Goal: Transaction & Acquisition: Purchase product/service

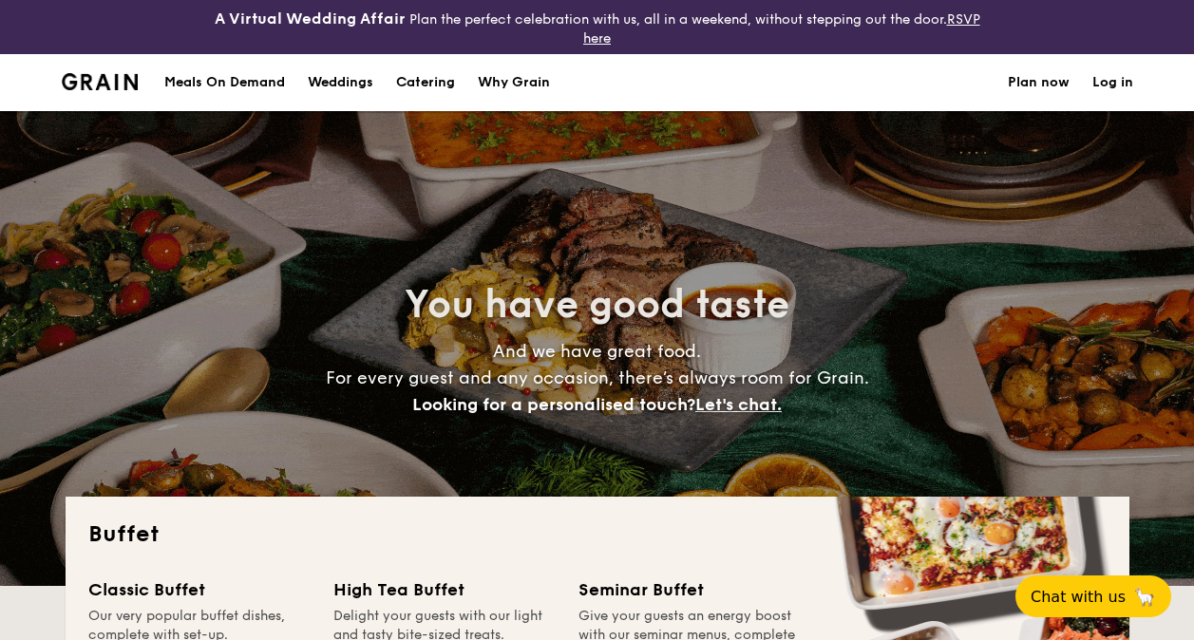
select select
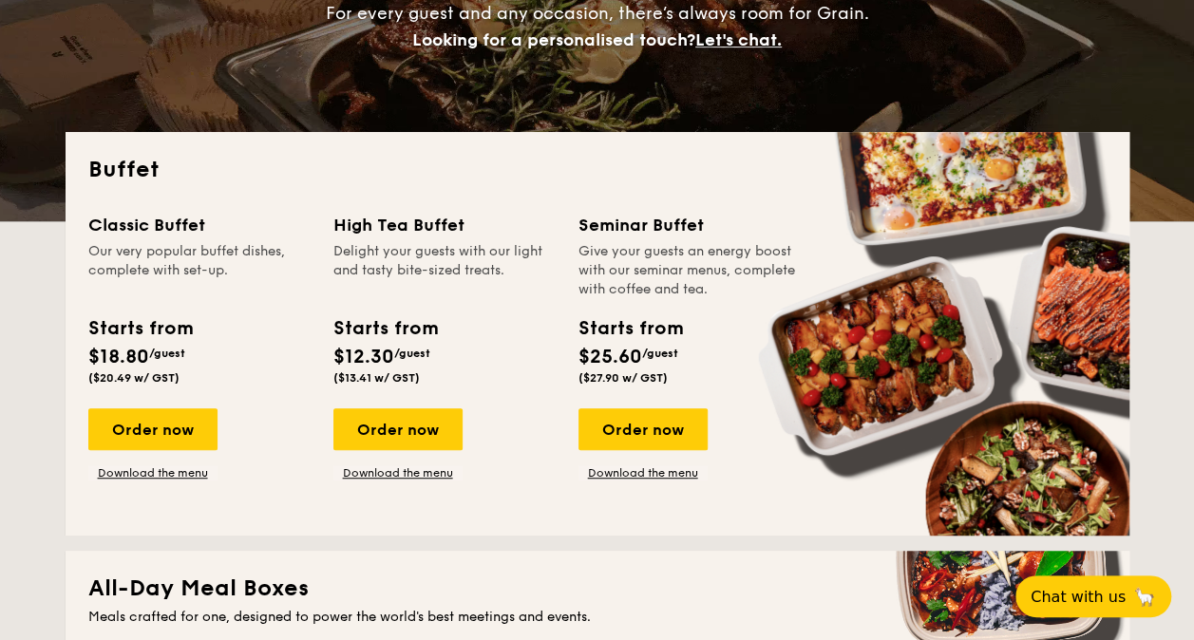
scroll to position [380, 0]
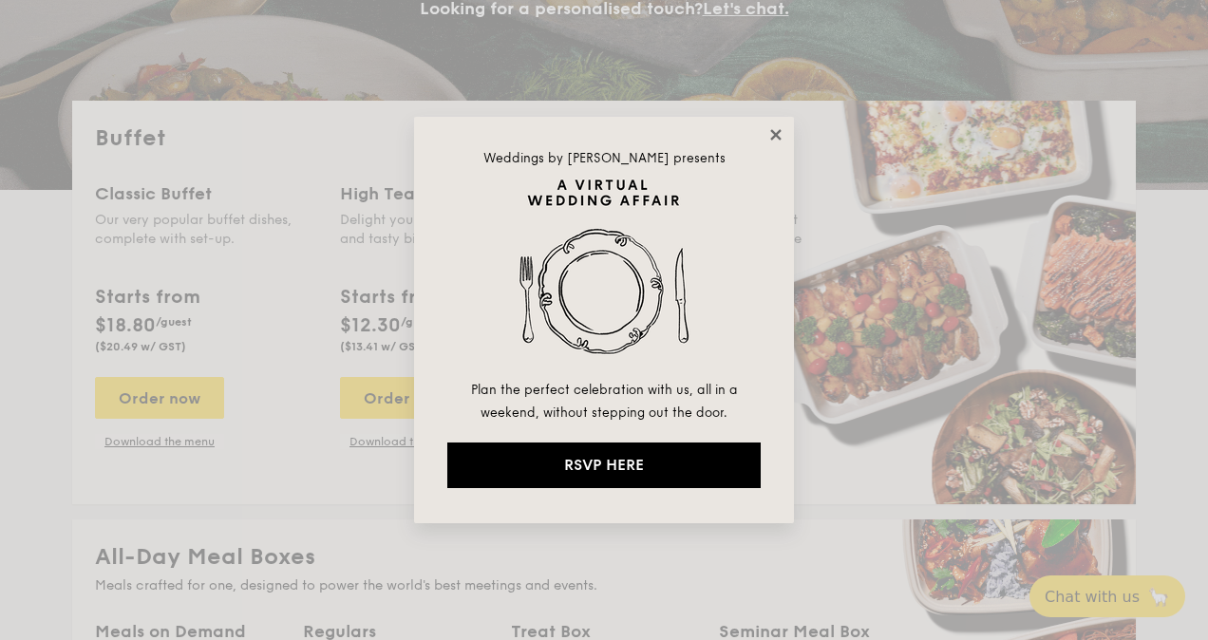
click at [778, 133] on icon at bounding box center [775, 134] width 10 height 10
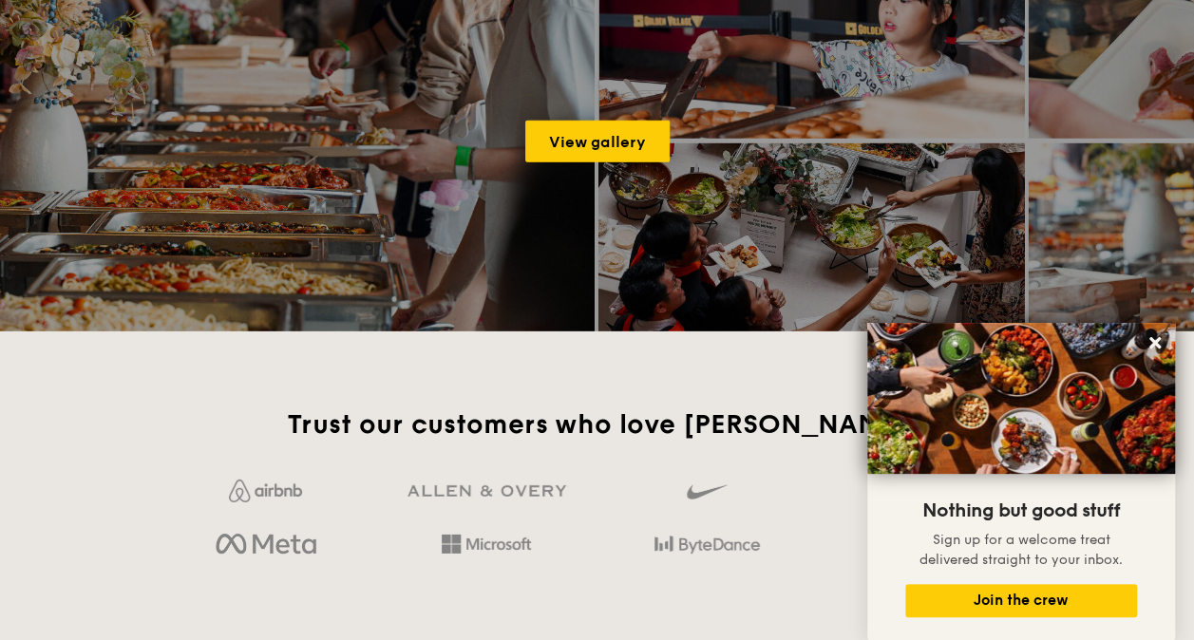
scroll to position [2848, 0]
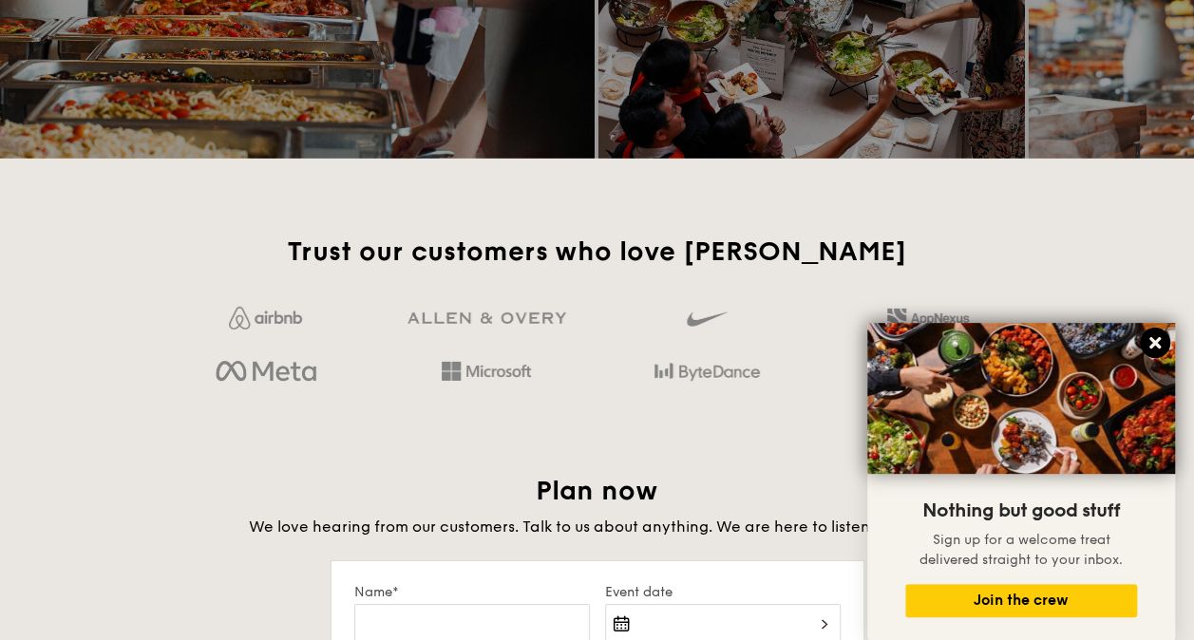
click at [1155, 341] on icon at bounding box center [1154, 342] width 11 height 11
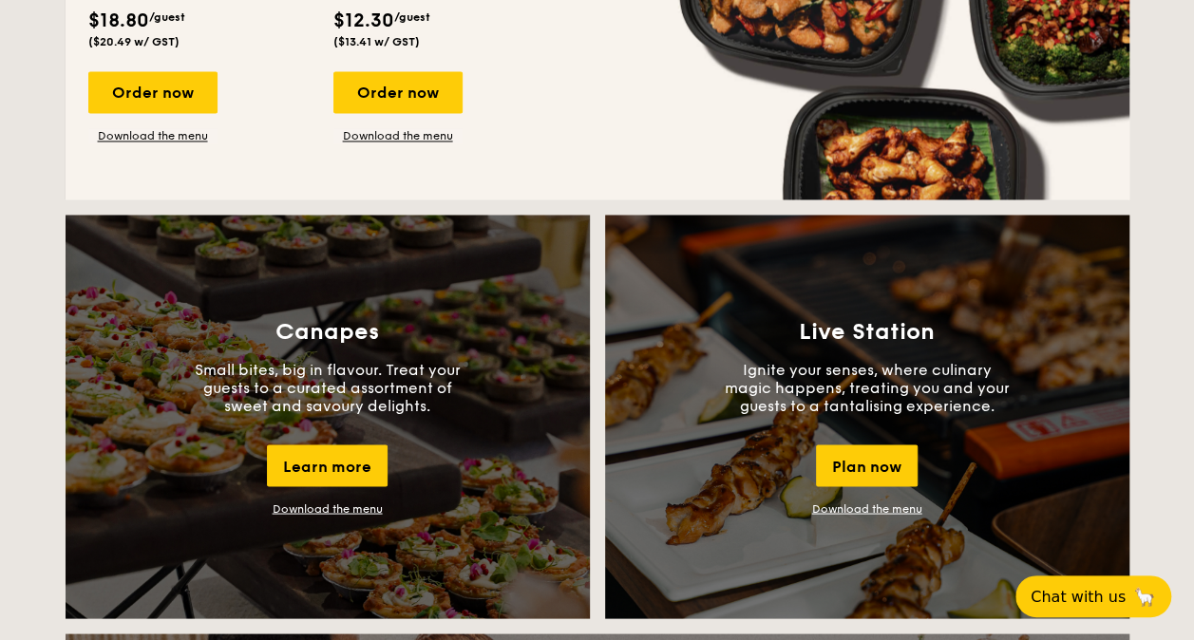
scroll to position [1329, 0]
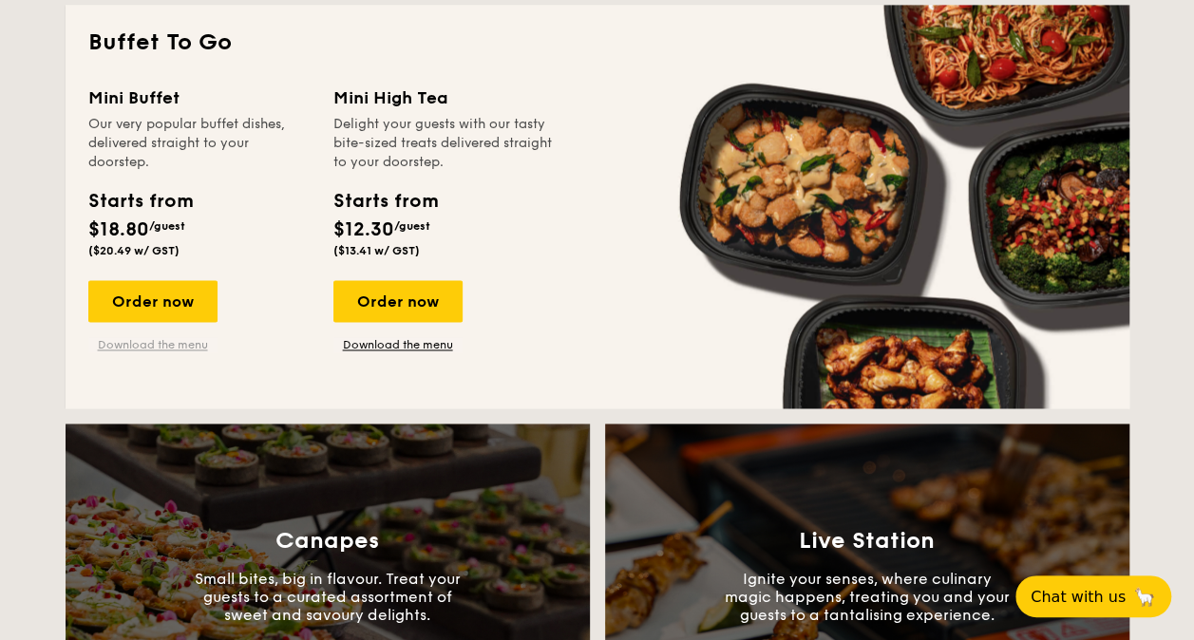
click at [188, 348] on link "Download the menu" at bounding box center [152, 344] width 129 height 15
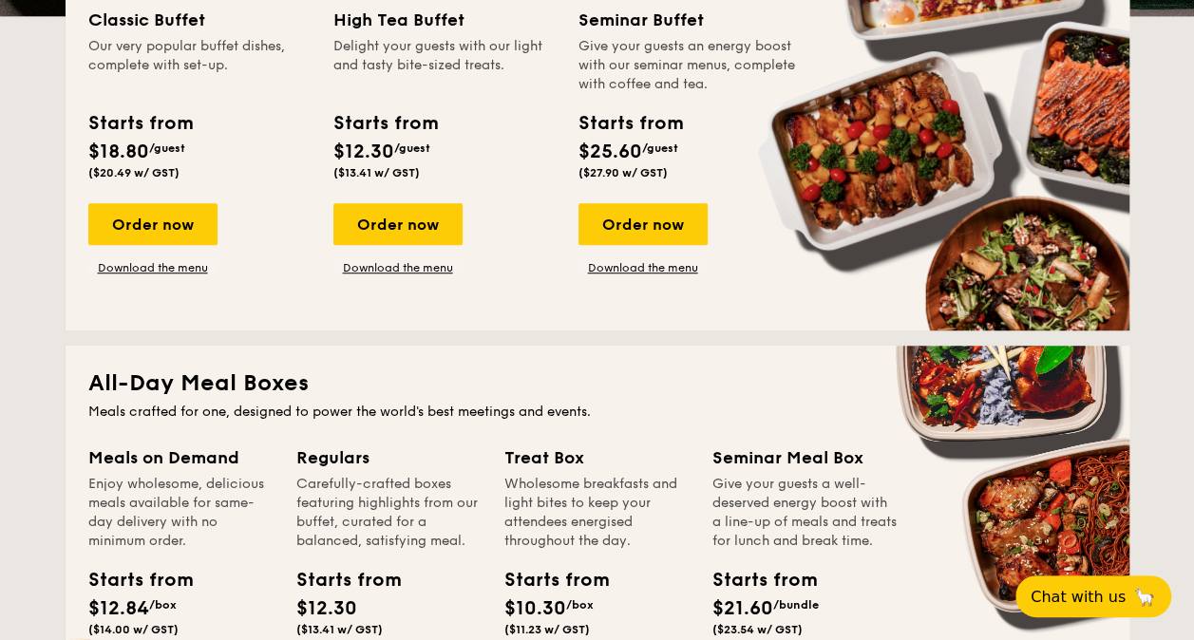
scroll to position [0, 0]
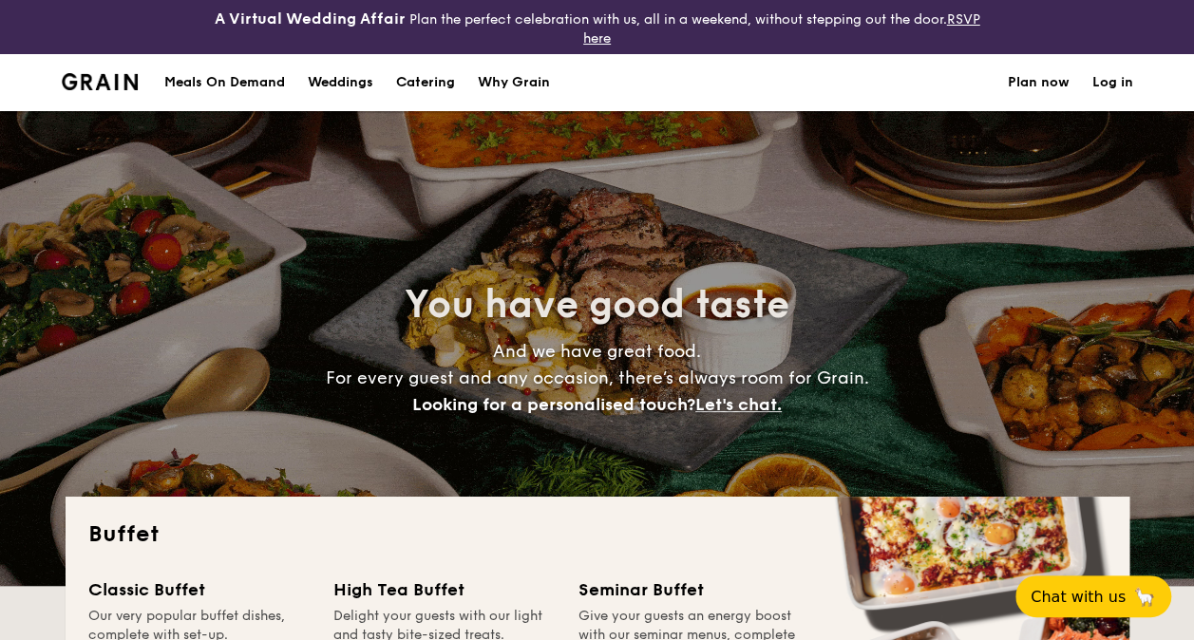
click at [424, 84] on h1 "Catering" at bounding box center [425, 82] width 59 height 57
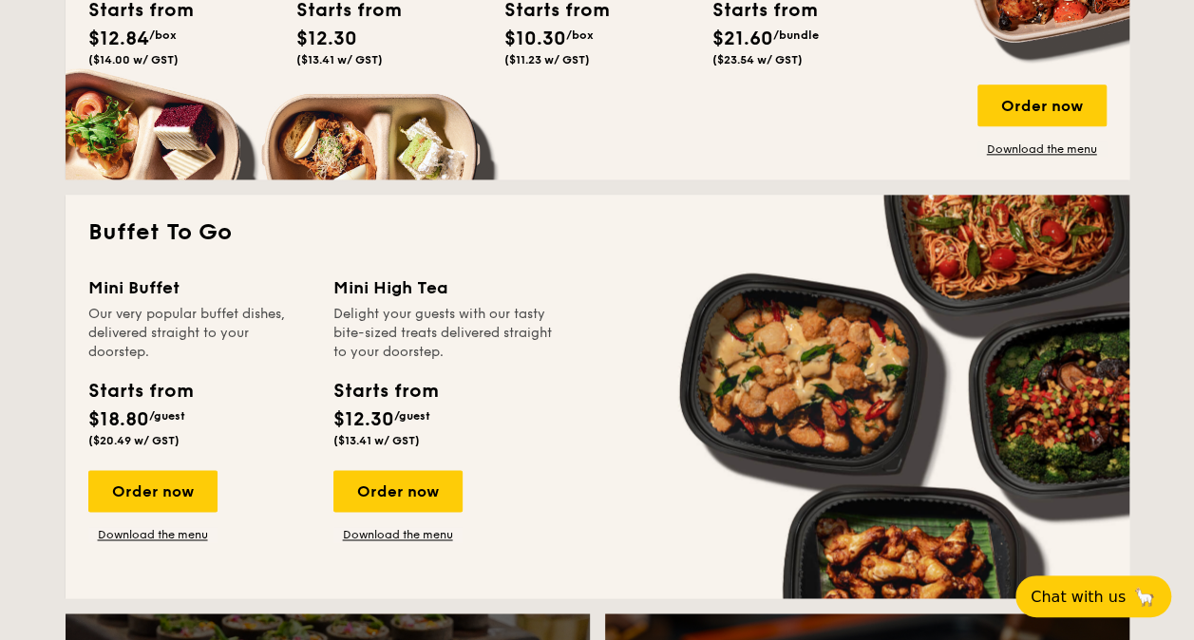
scroll to position [760, 0]
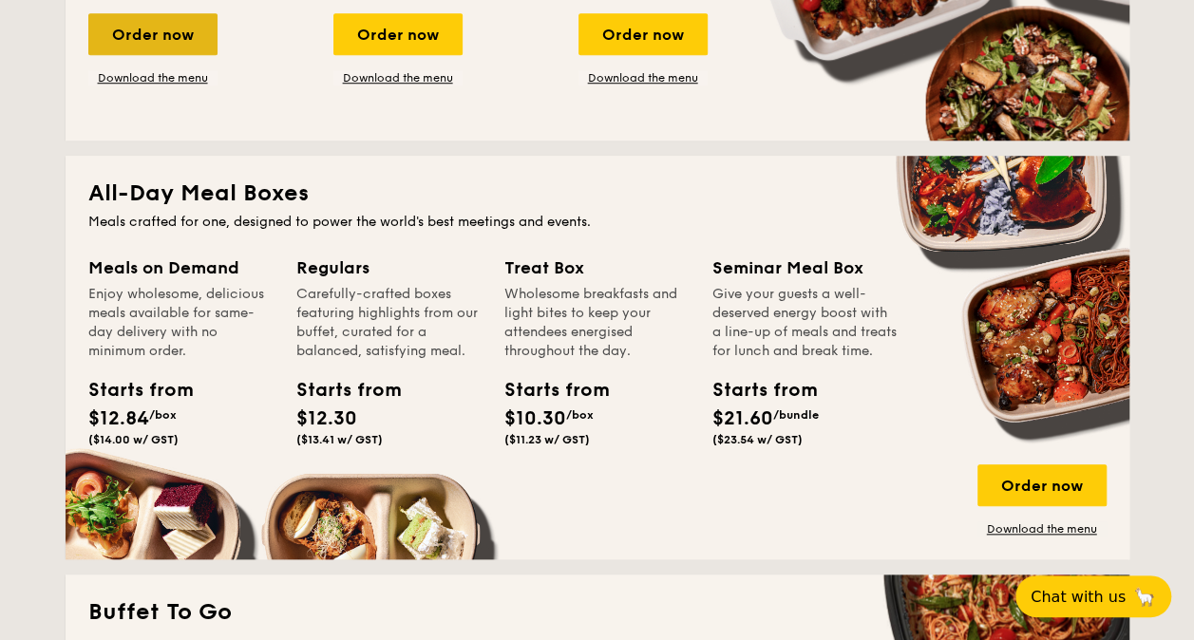
click at [131, 25] on div "Order now" at bounding box center [152, 34] width 129 height 42
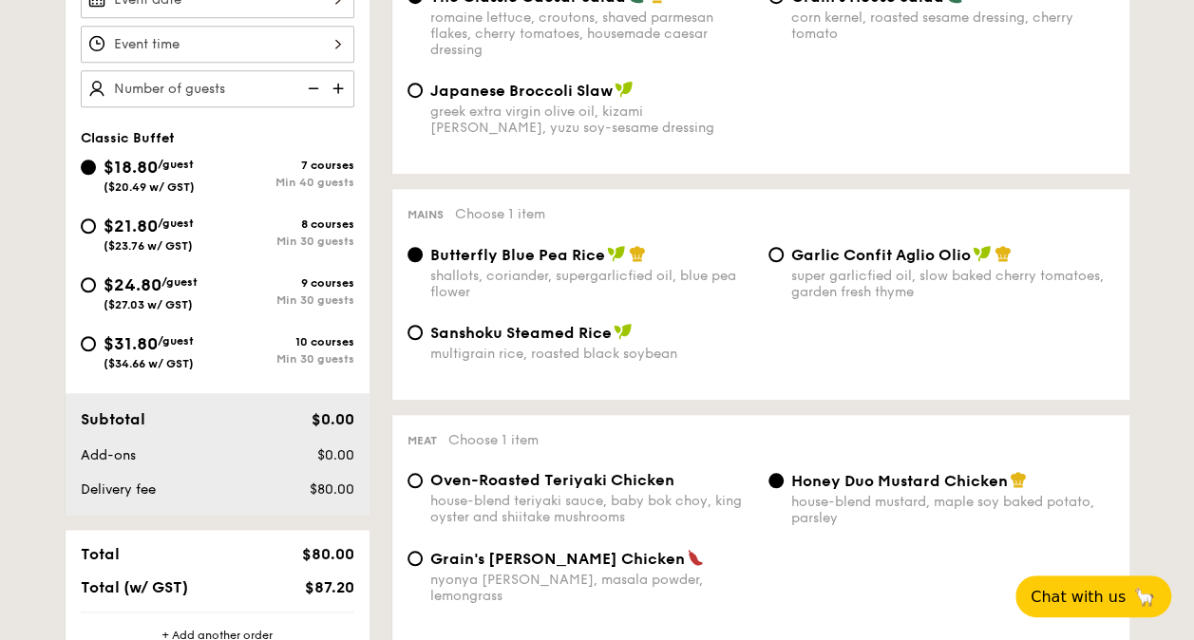
scroll to position [665, 0]
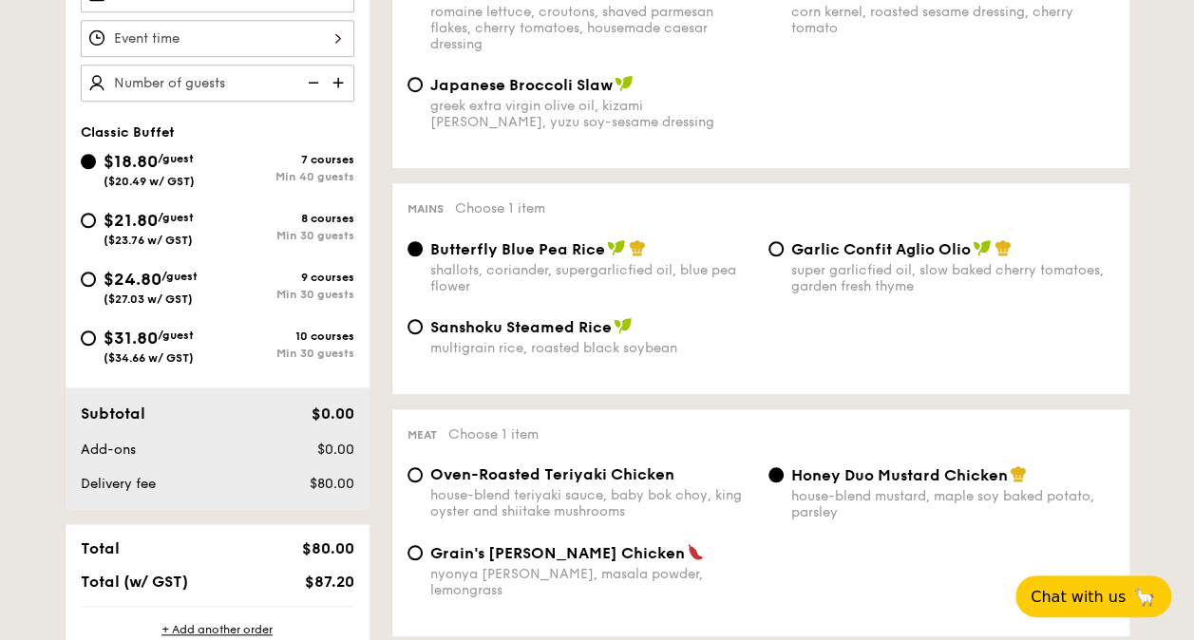
click at [95, 328] on div "$31.80 /guest ($34.66 w/ GST)" at bounding box center [149, 345] width 137 height 40
click at [95, 330] on input "$31.80 /guest ($34.66 w/ GST) 10 courses Min 30 guests" at bounding box center [88, 337] width 15 height 15
radio input "true"
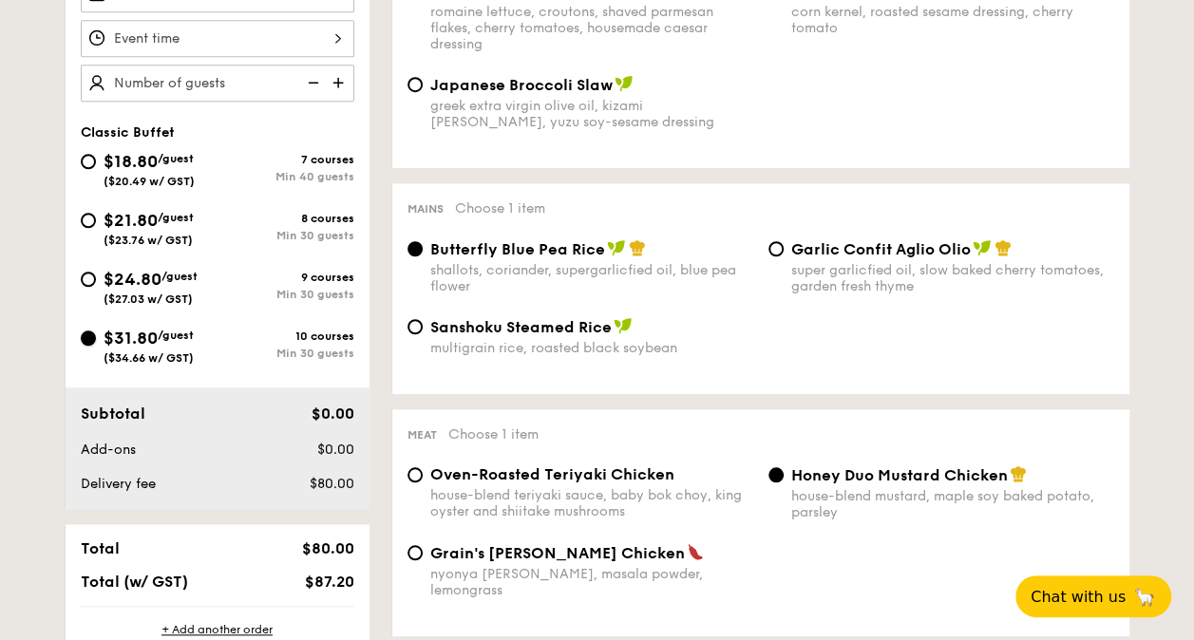
radio input "true"
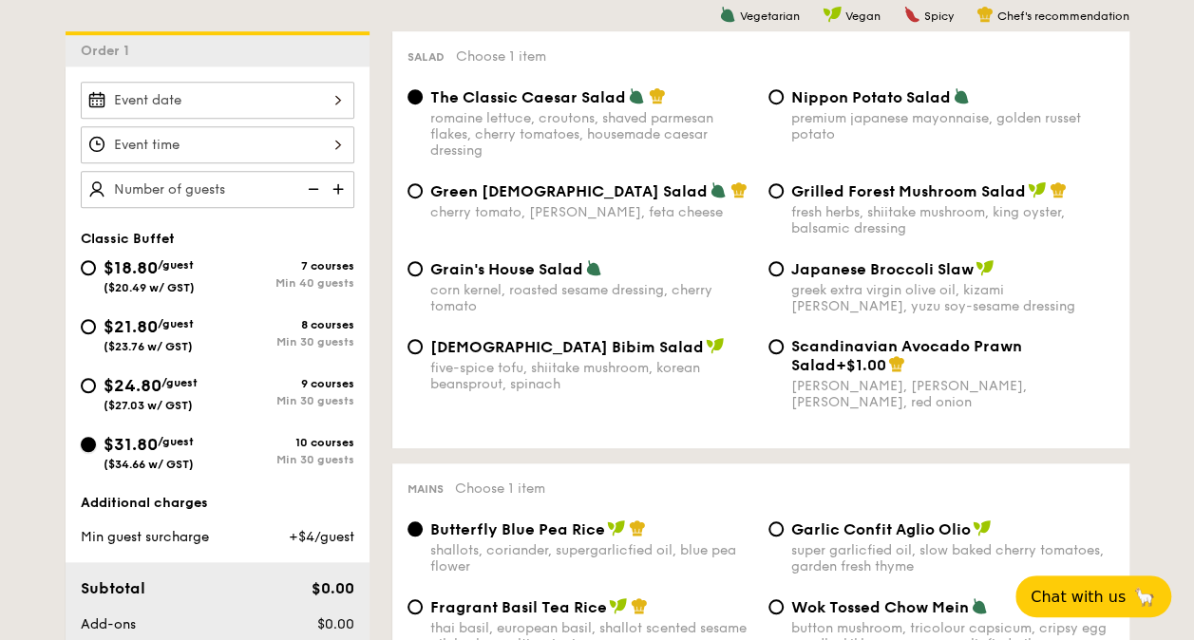
scroll to position [475, 0]
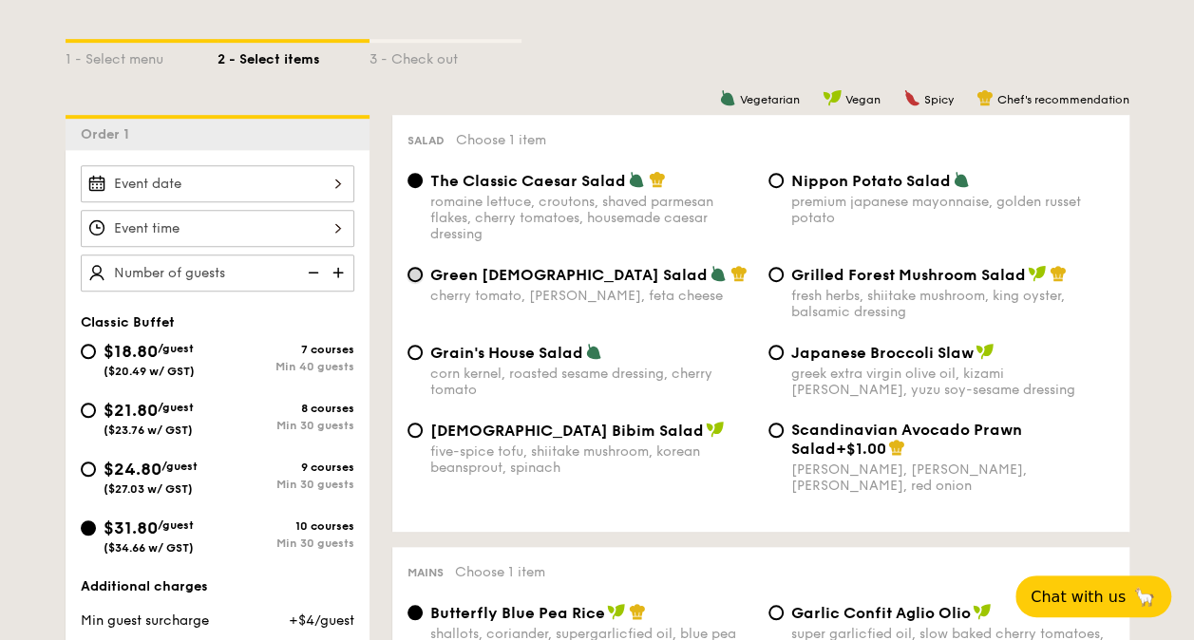
click at [416, 275] on input "Green Goddess Salad cherry tomato, [PERSON_NAME], feta cheese" at bounding box center [414, 274] width 15 height 15
radio input "true"
